Goal: Obtain resource: Download file/media

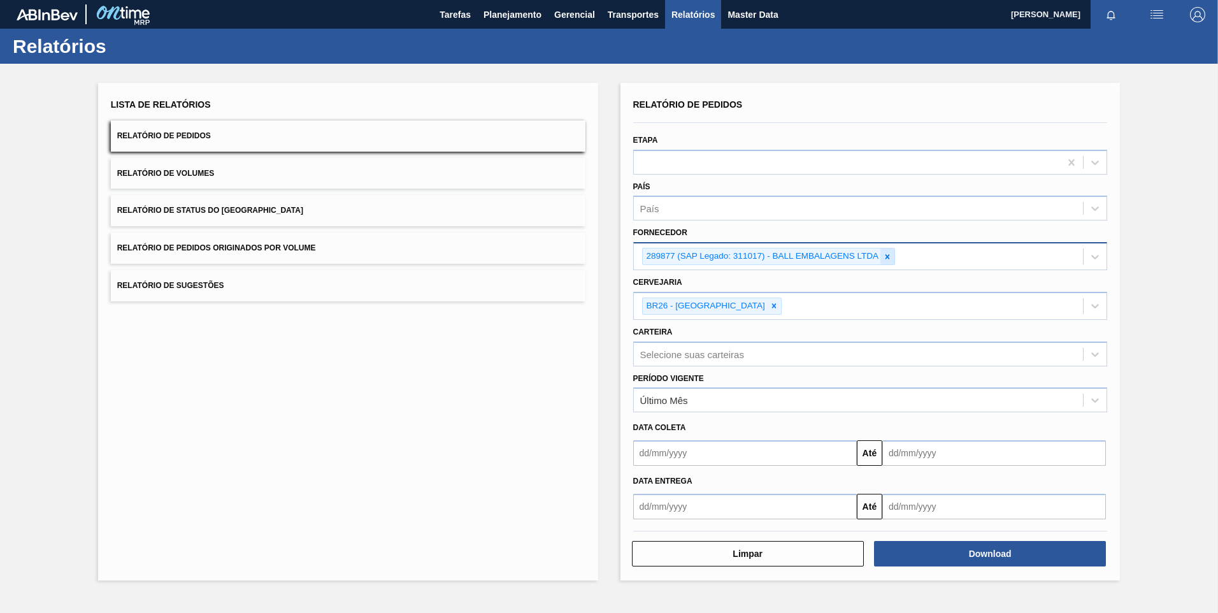
click at [886, 254] on icon at bounding box center [887, 256] width 9 height 9
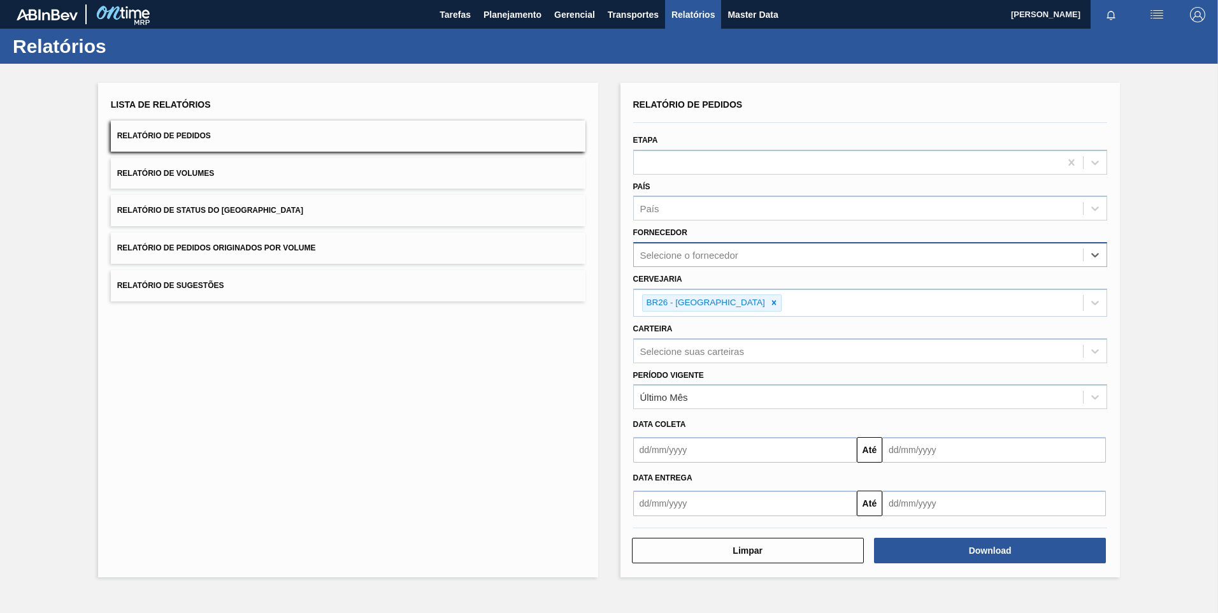
paste input "290167"
type input "290167"
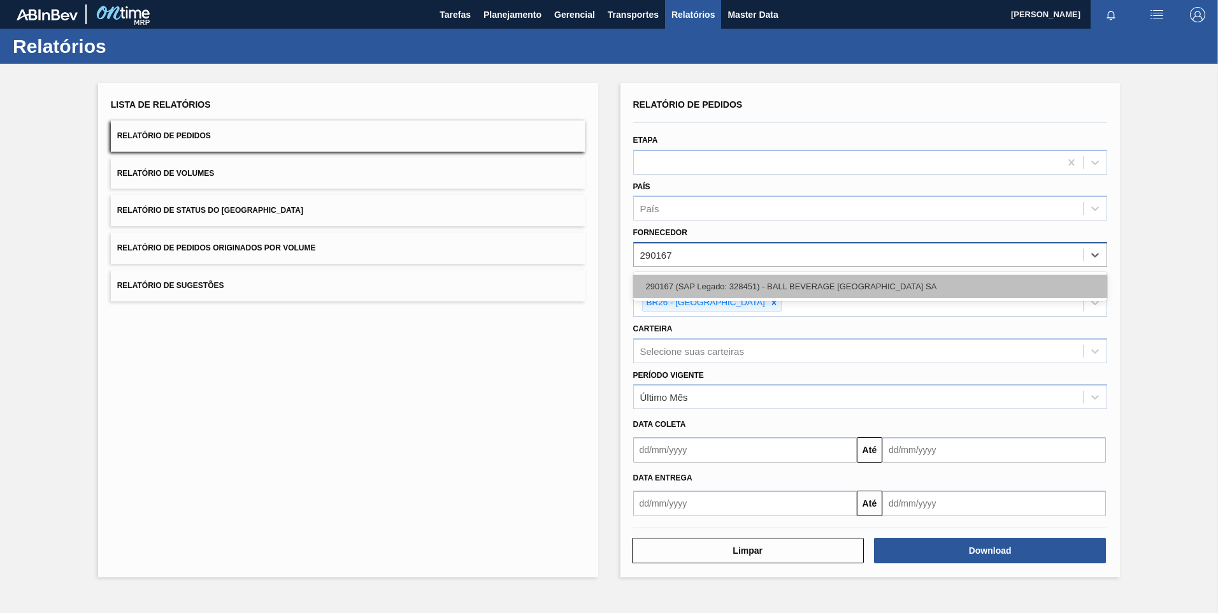
click at [755, 289] on div "290167 (SAP Legado: 328451) - BALL BEVERAGE [GEOGRAPHIC_DATA] SA" at bounding box center [870, 287] width 475 height 24
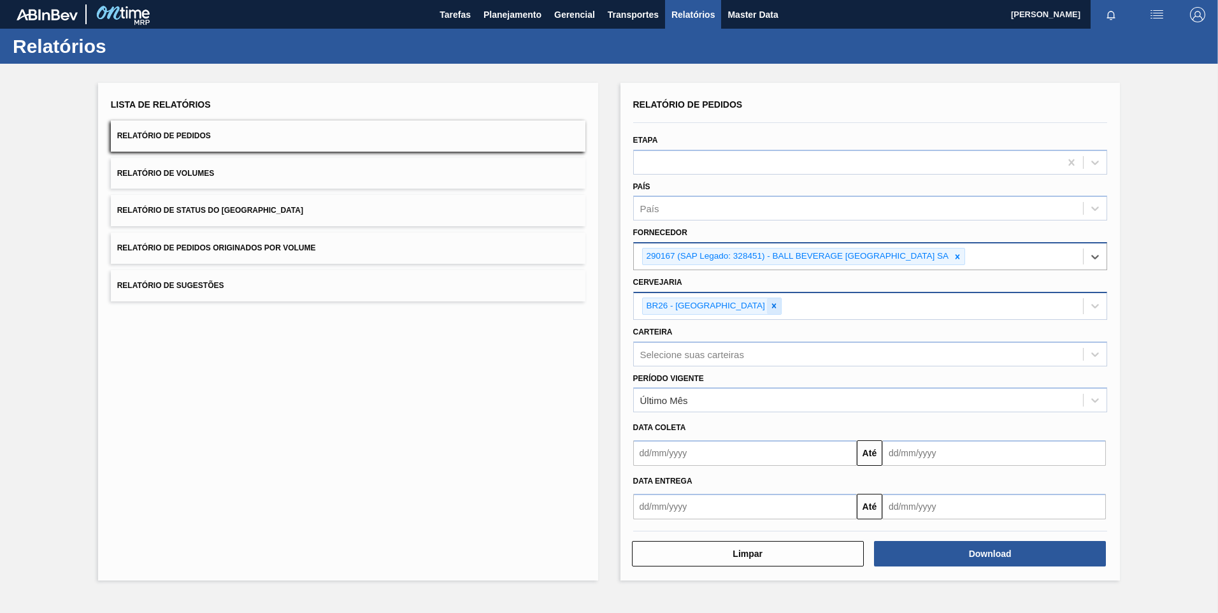
click at [772, 306] on icon at bounding box center [774, 306] width 4 height 4
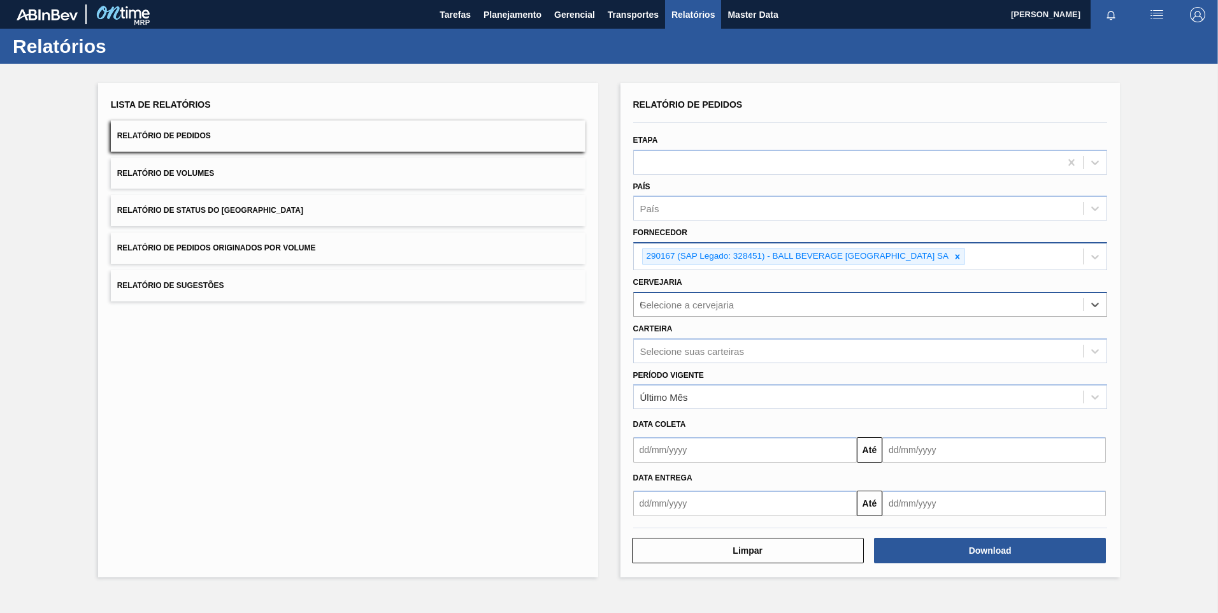
type input "05"
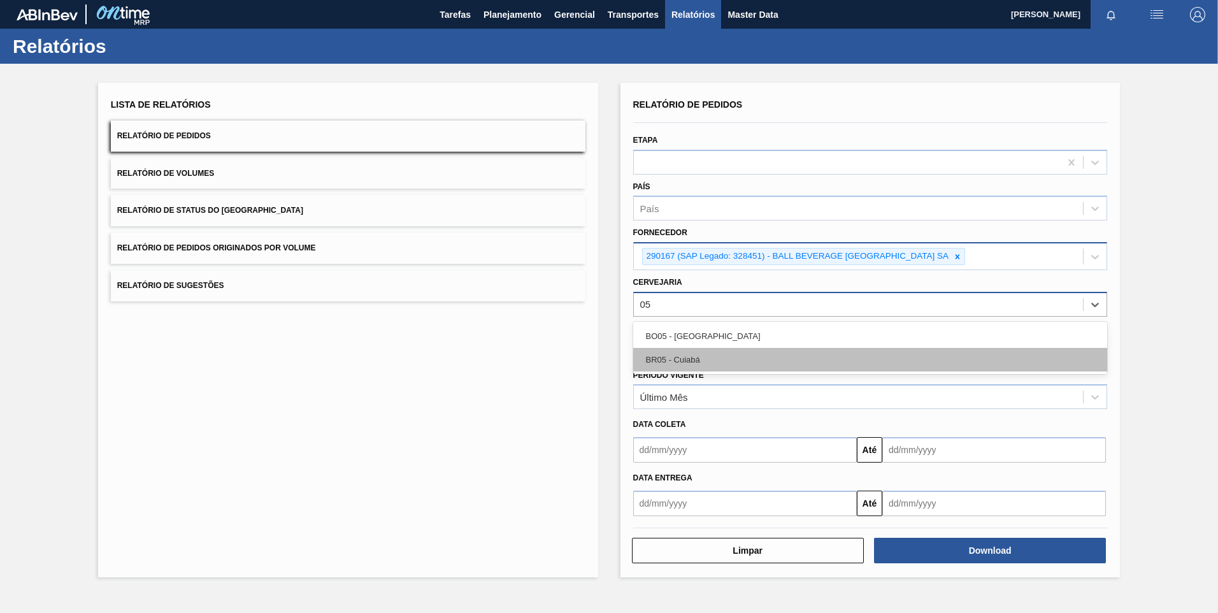
click at [703, 355] on div "BR05 - Cuiabá" at bounding box center [870, 360] width 475 height 24
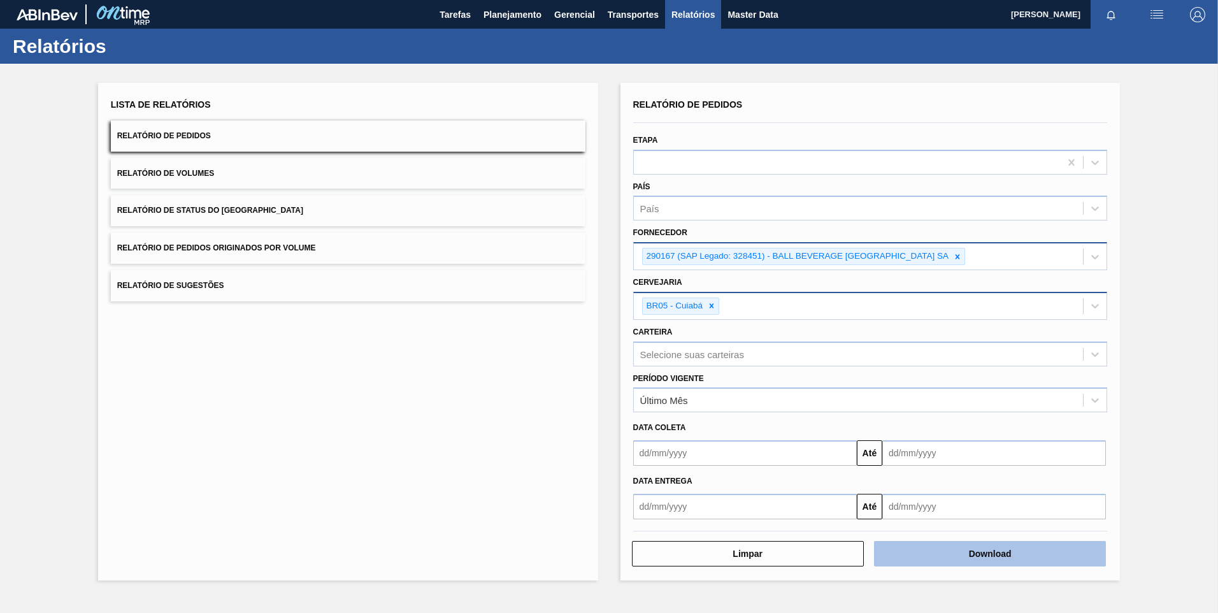
click at [1007, 564] on button "Download" at bounding box center [990, 553] width 232 height 25
